Goal: Task Accomplishment & Management: Manage account settings

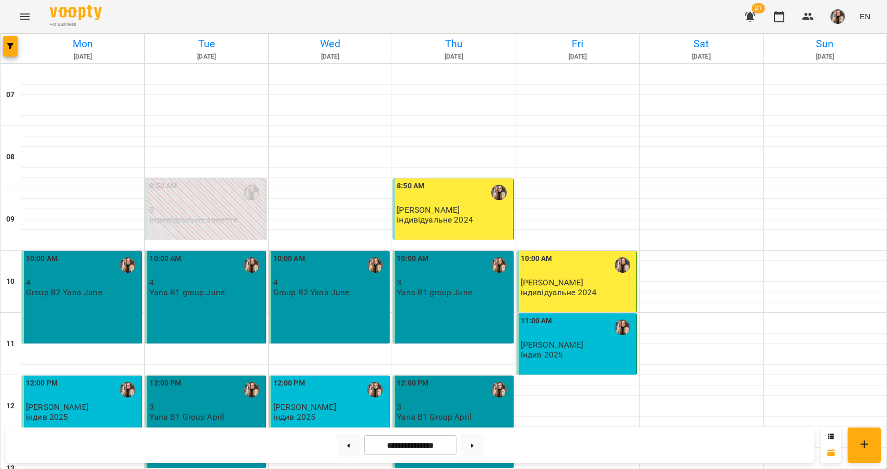
scroll to position [574, 0]
click at [457, 447] on button at bounding box center [471, 444] width 23 height 23
type input "**********"
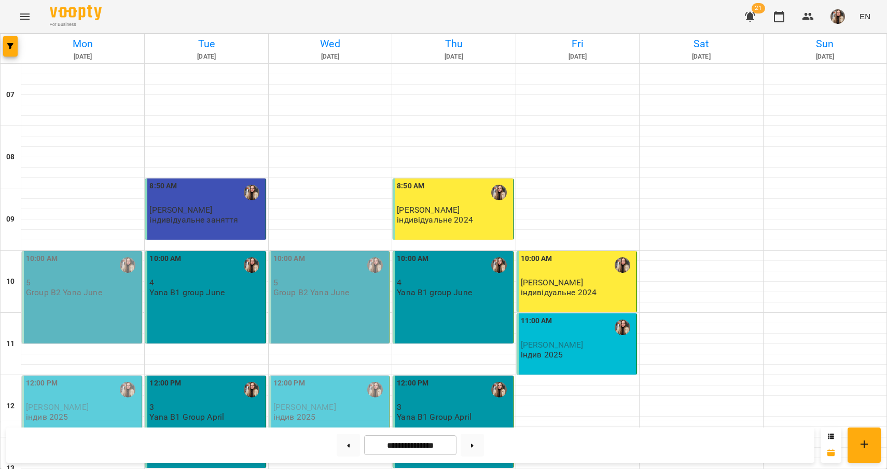
scroll to position [0, 0]
click at [108, 294] on div "10:00 AM 5 Group B2 Yana June" at bounding box center [83, 275] width 114 height 44
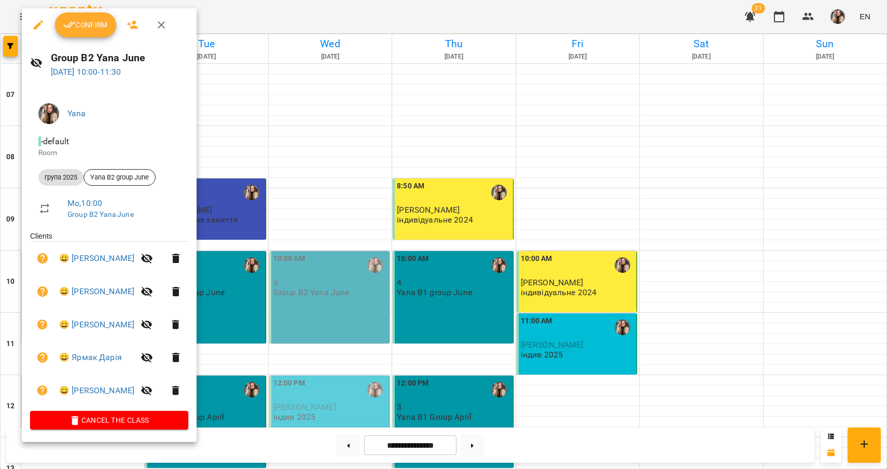
click at [179, 321] on icon "button" at bounding box center [175, 324] width 7 height 9
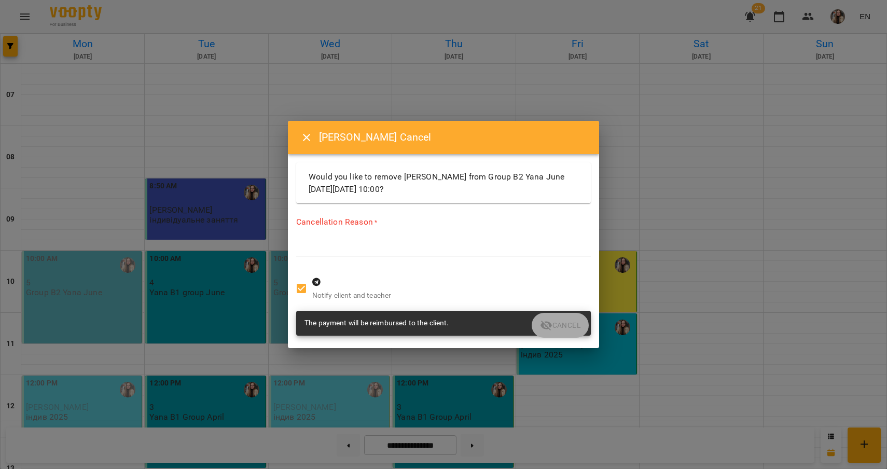
click at [378, 233] on div "Cancellation Reason * *" at bounding box center [443, 238] width 294 height 45
click at [373, 246] on textarea at bounding box center [443, 247] width 294 height 9
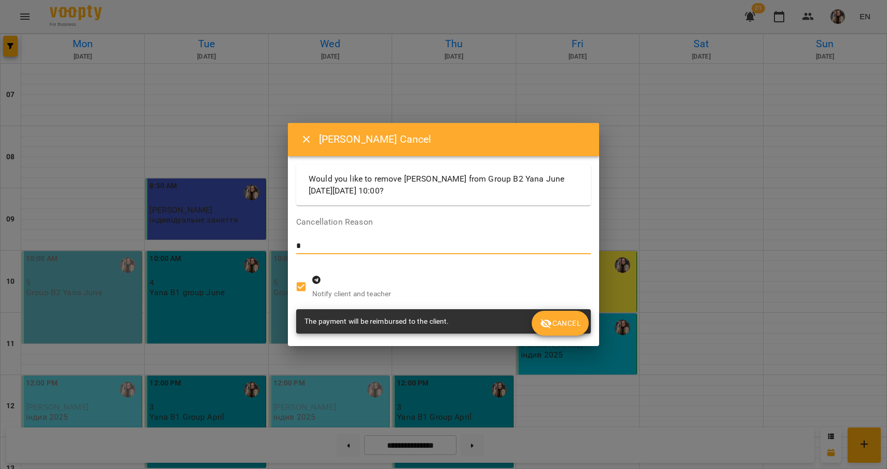
type textarea "*"
click at [457, 320] on span "Cancel" at bounding box center [560, 323] width 40 height 12
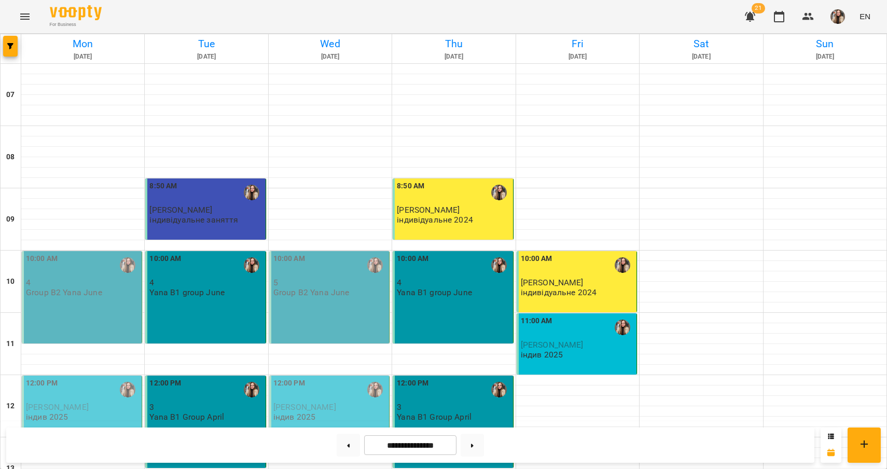
scroll to position [441, 0]
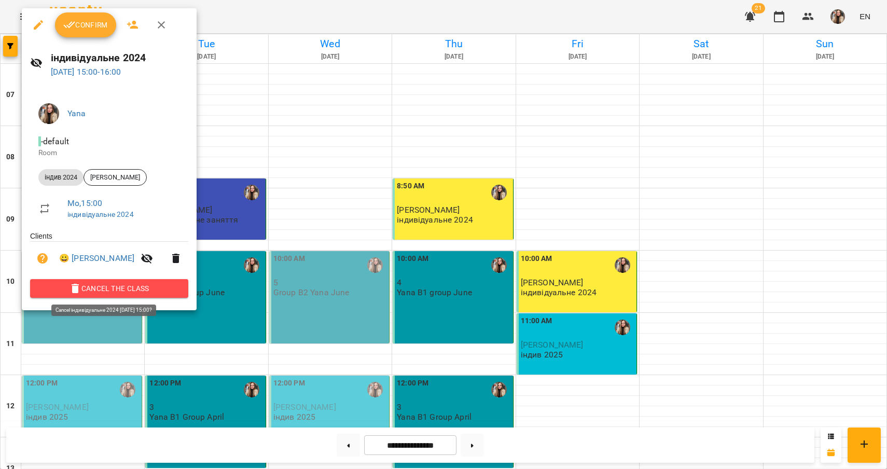
click at [99, 290] on span "Cancel the class" at bounding box center [109, 288] width 142 height 12
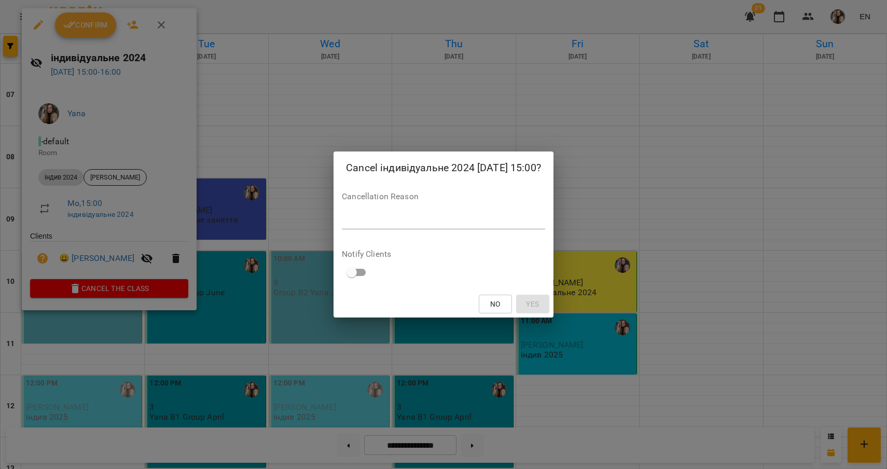
click at [348, 220] on textarea at bounding box center [443, 220] width 203 height 9
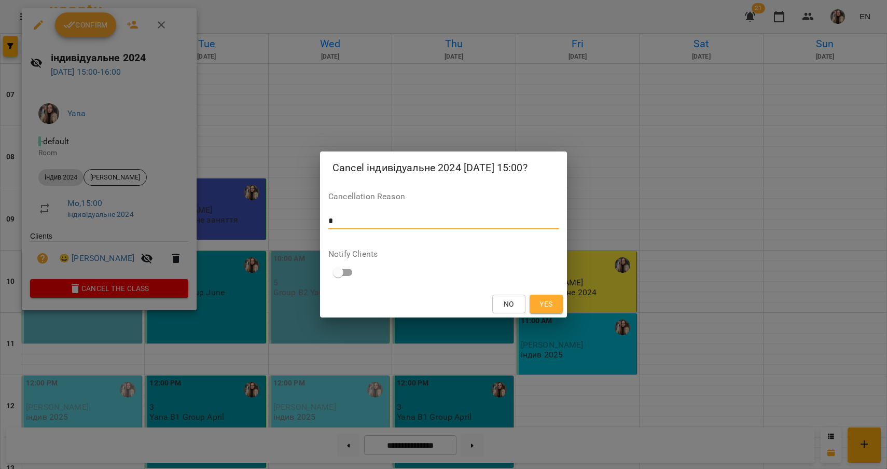
type textarea "*"
click at [457, 307] on span "Yes" at bounding box center [545, 304] width 13 height 12
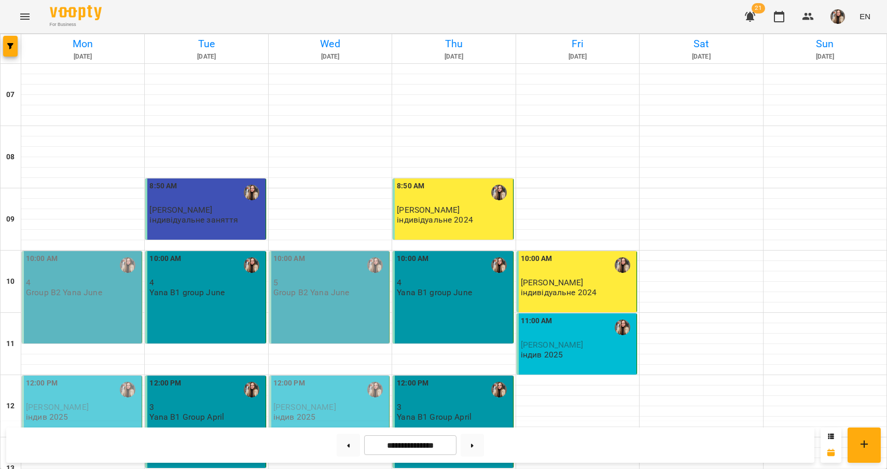
scroll to position [388, 0]
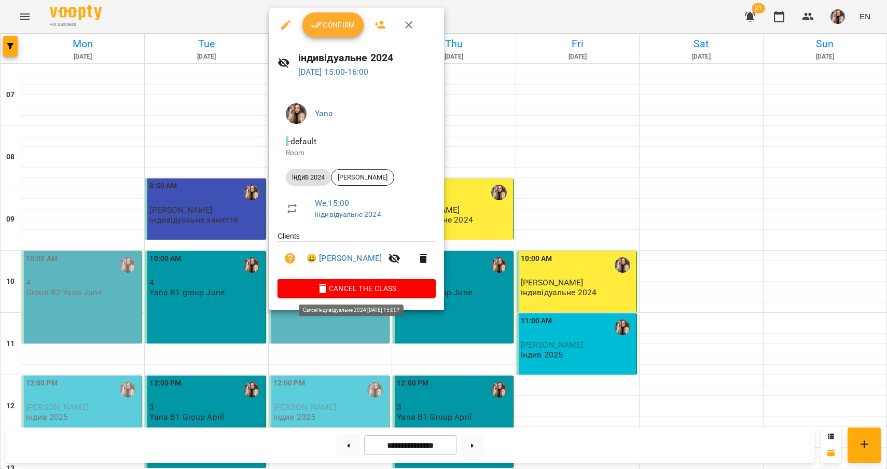
click at [387, 288] on span "Cancel the class" at bounding box center [357, 288] width 142 height 12
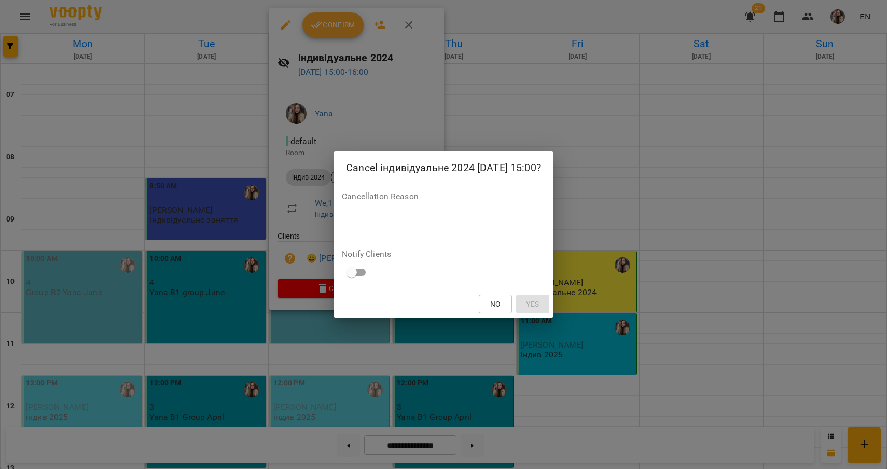
click at [415, 218] on textarea at bounding box center [443, 220] width 203 height 9
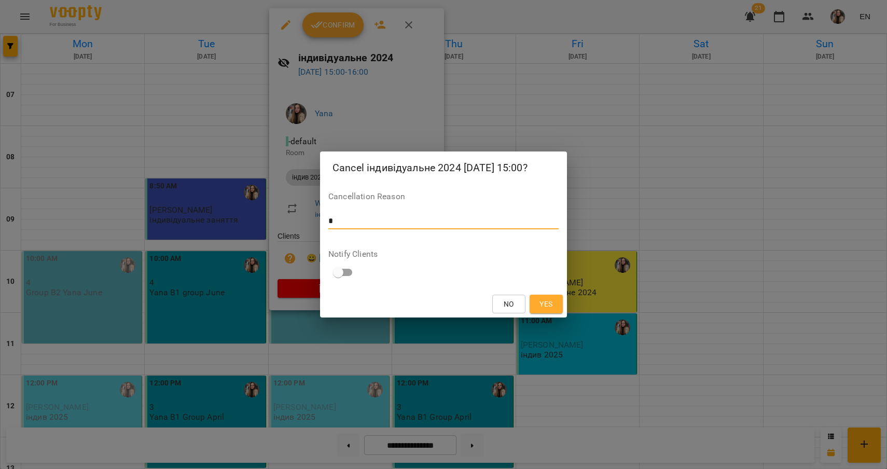
type textarea "*"
click at [457, 308] on span "Yes" at bounding box center [545, 304] width 13 height 12
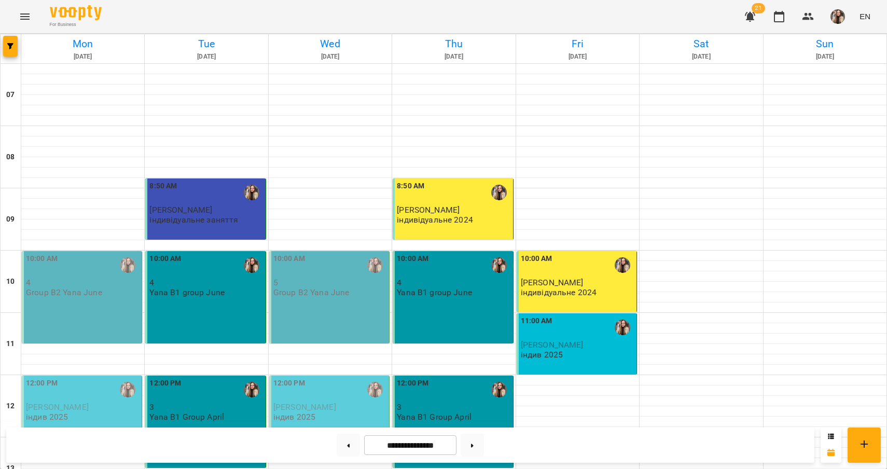
scroll to position [346, 0]
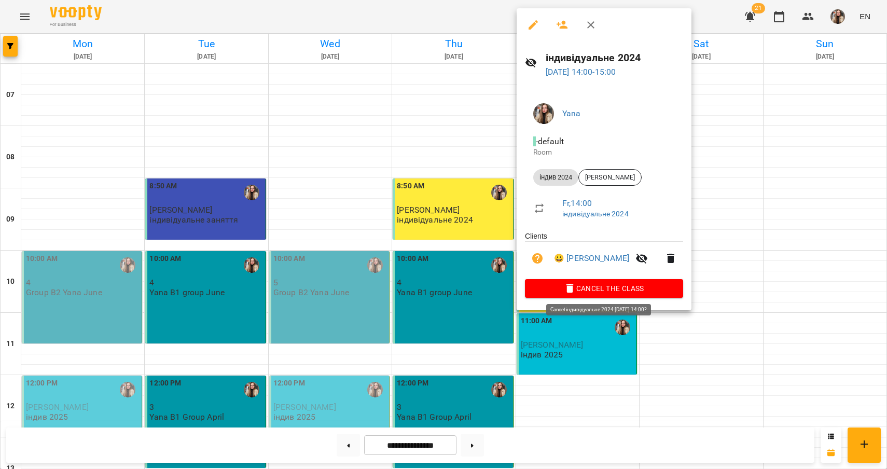
click at [457, 293] on span "Cancel the class" at bounding box center [604, 288] width 142 height 12
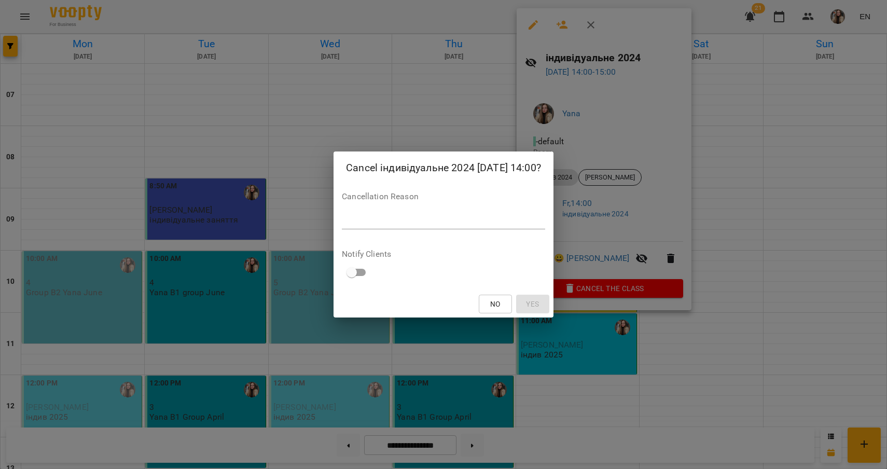
click at [454, 222] on textarea at bounding box center [443, 220] width 203 height 9
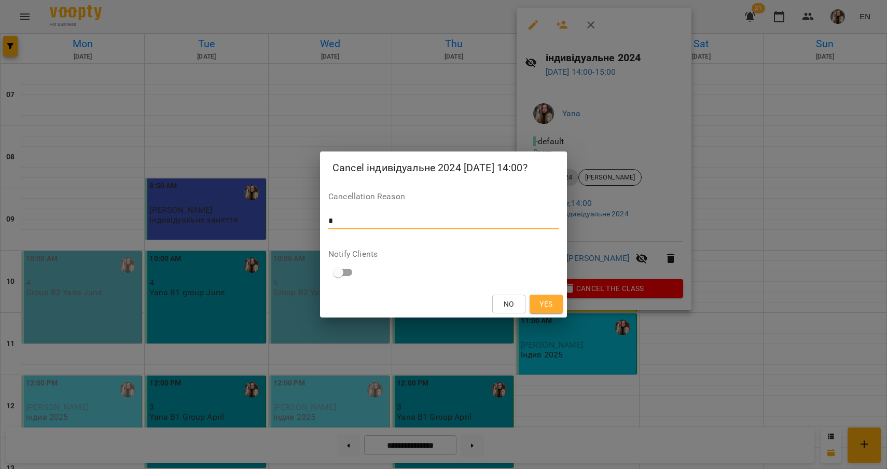
type textarea "*"
click at [457, 304] on span "Yes" at bounding box center [545, 304] width 13 height 12
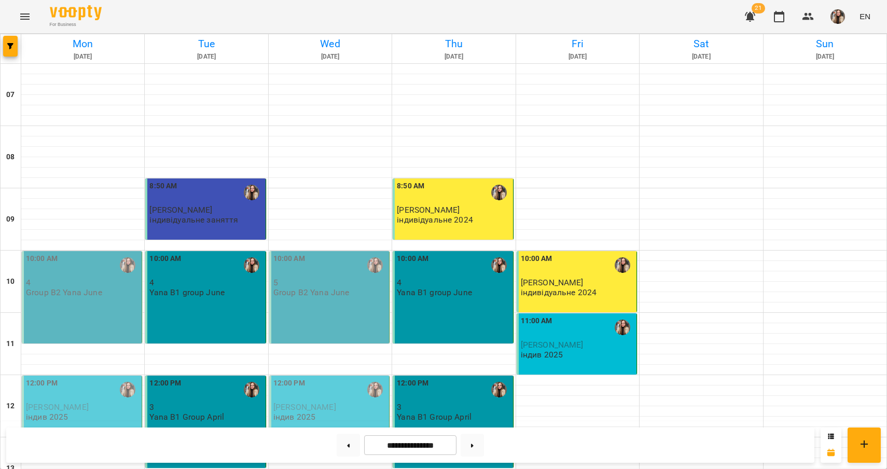
scroll to position [89, 0]
click at [117, 291] on div "10:00 AM 4 Group B2 Yana June" at bounding box center [82, 297] width 120 height 92
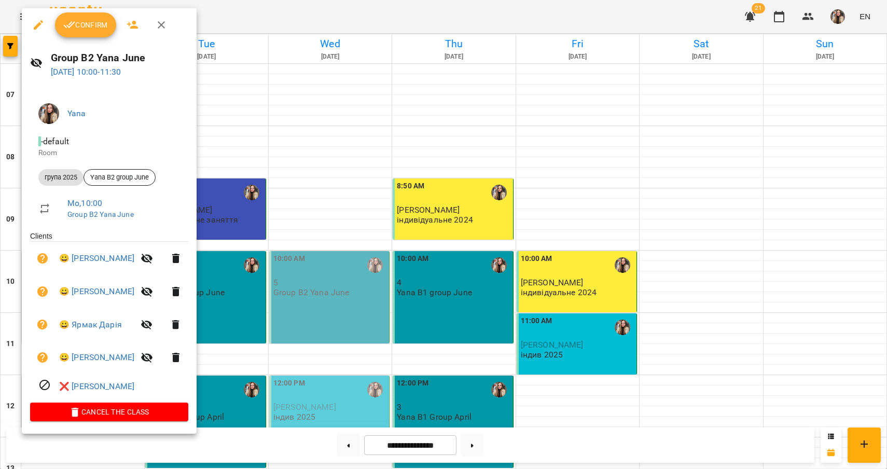
click at [87, 27] on span "Confirm" at bounding box center [85, 25] width 45 height 12
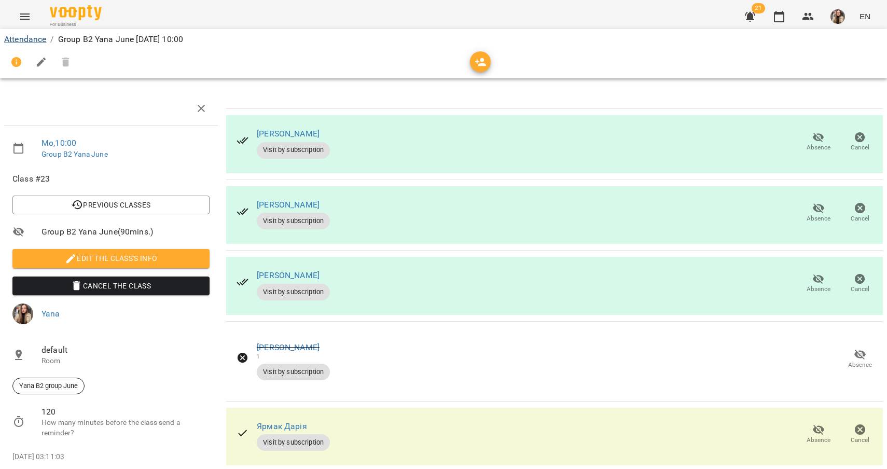
click at [34, 40] on link "Attendance" at bounding box center [25, 39] width 42 height 10
